Goal: Information Seeking & Learning: Check status

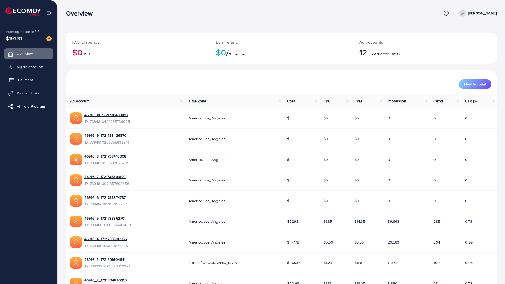
click at [34, 76] on link "Payment" at bounding box center [28, 80] width 49 height 11
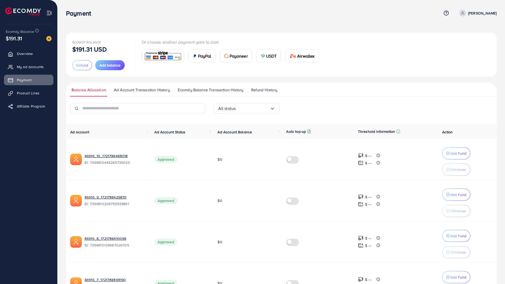
click at [149, 86] on ul "Balance Allocation Ad Account Transaction History Ecomdy Balance Transaction Hi…" at bounding box center [281, 90] width 431 height 14
click at [151, 91] on span "Ad Account Transaction History" at bounding box center [142, 90] width 56 height 6
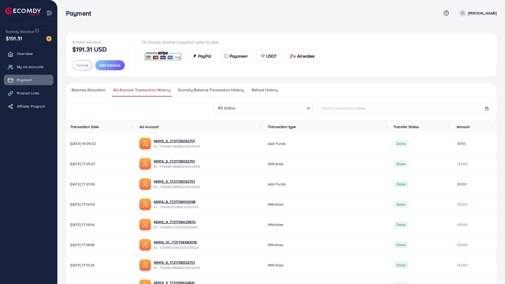
click at [209, 89] on span "Ecomdy Balance Transaction History" at bounding box center [211, 90] width 66 height 6
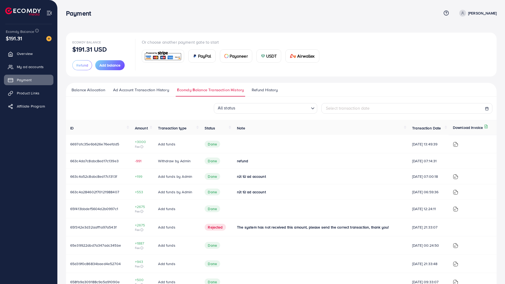
click at [258, 92] on span "Refund History" at bounding box center [265, 90] width 26 height 6
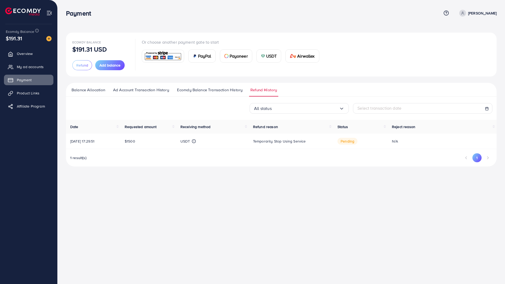
click at [147, 92] on span "Ad Account Transaction History" at bounding box center [141, 90] width 56 height 6
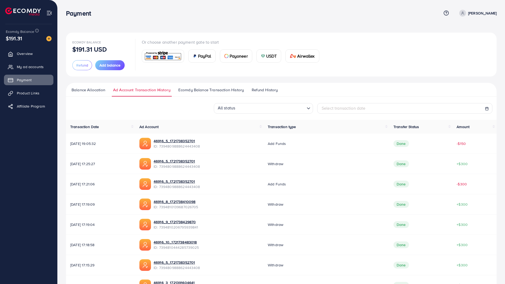
click at [87, 93] on link "Balance Allocation" at bounding box center [88, 91] width 36 height 9
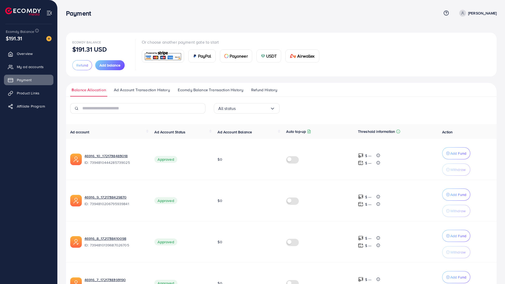
click at [126, 90] on span "Ad Account Transaction History" at bounding box center [142, 90] width 56 height 6
